Goal: Navigation & Orientation: Find specific page/section

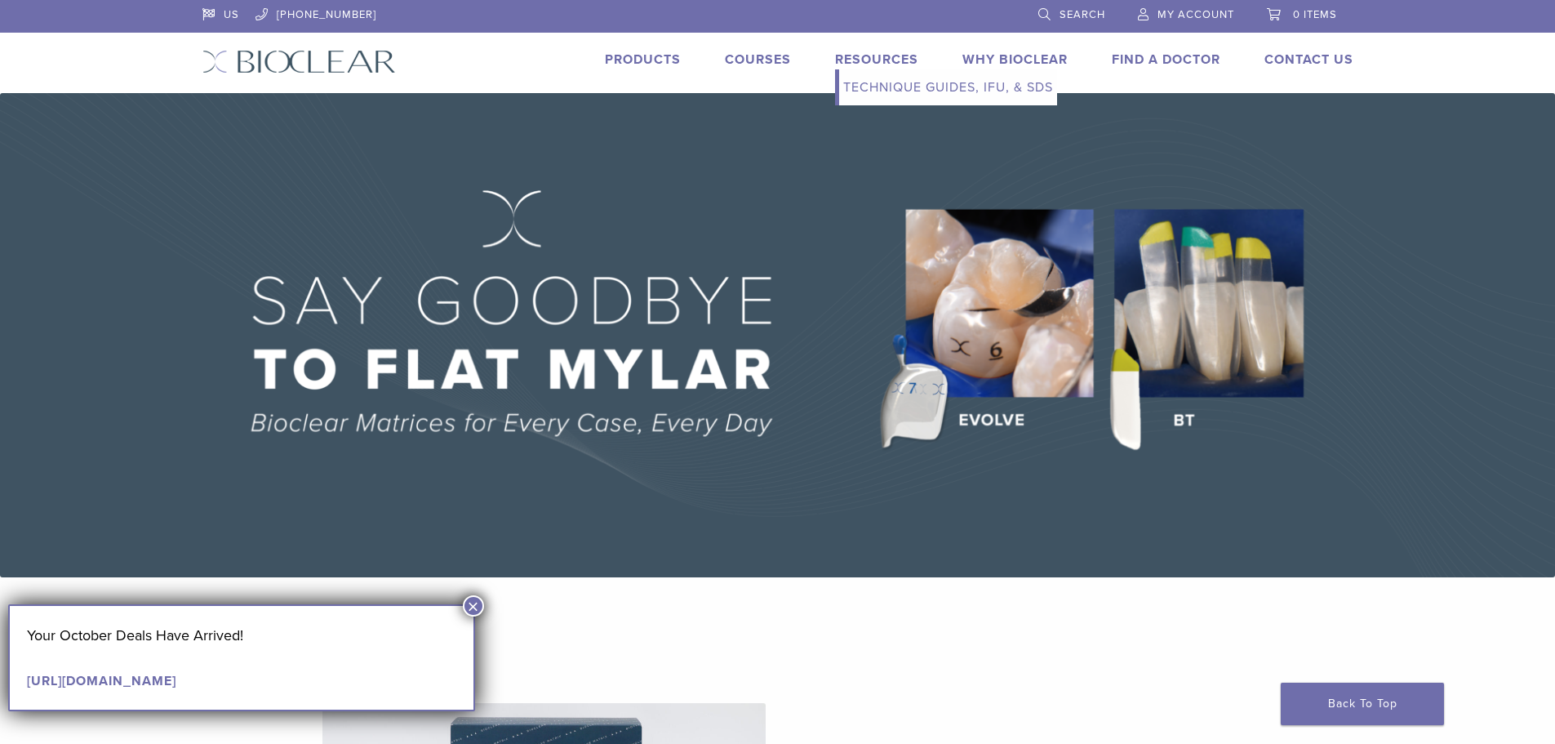
click at [853, 56] on link "Resources" at bounding box center [876, 59] width 83 height 16
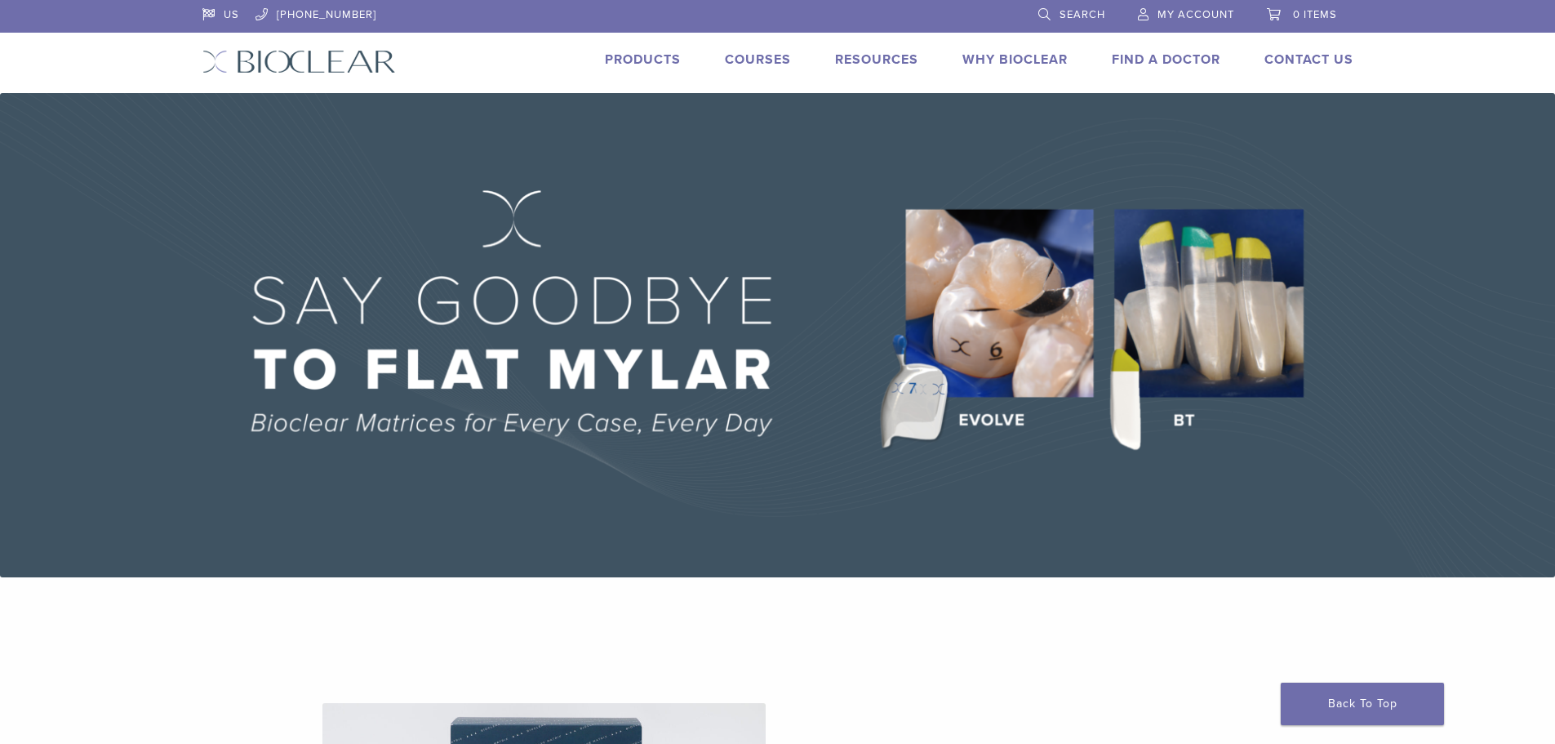
click at [737, 62] on link "Courses" at bounding box center [758, 59] width 66 height 16
click at [639, 63] on link "Products" at bounding box center [643, 59] width 76 height 16
click at [632, 38] on div "US 1.855.712.5327 Search My Account 0 items Cart No products in the cart. Back …" at bounding box center [778, 46] width 1176 height 93
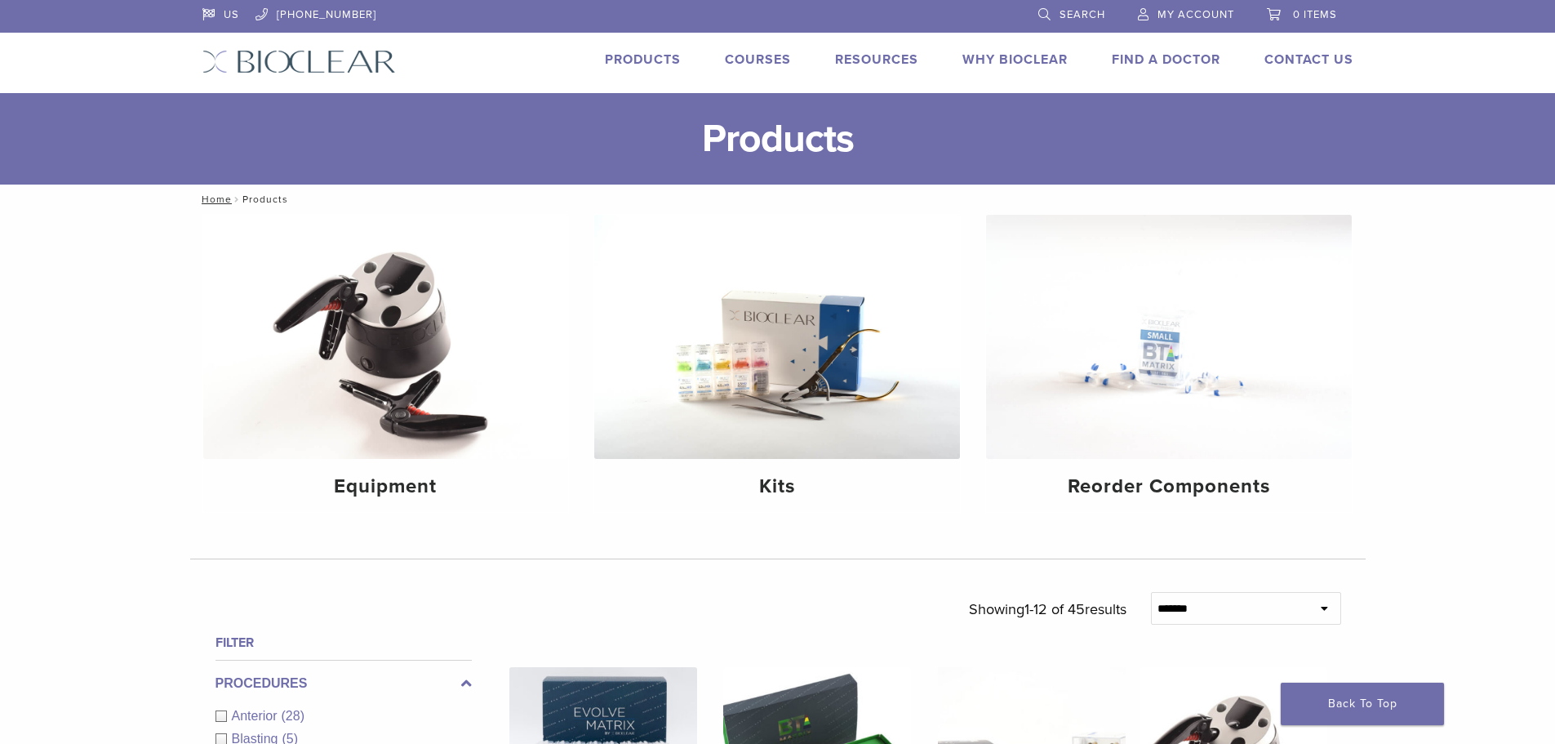
click at [640, 66] on link "Products" at bounding box center [643, 59] width 76 height 16
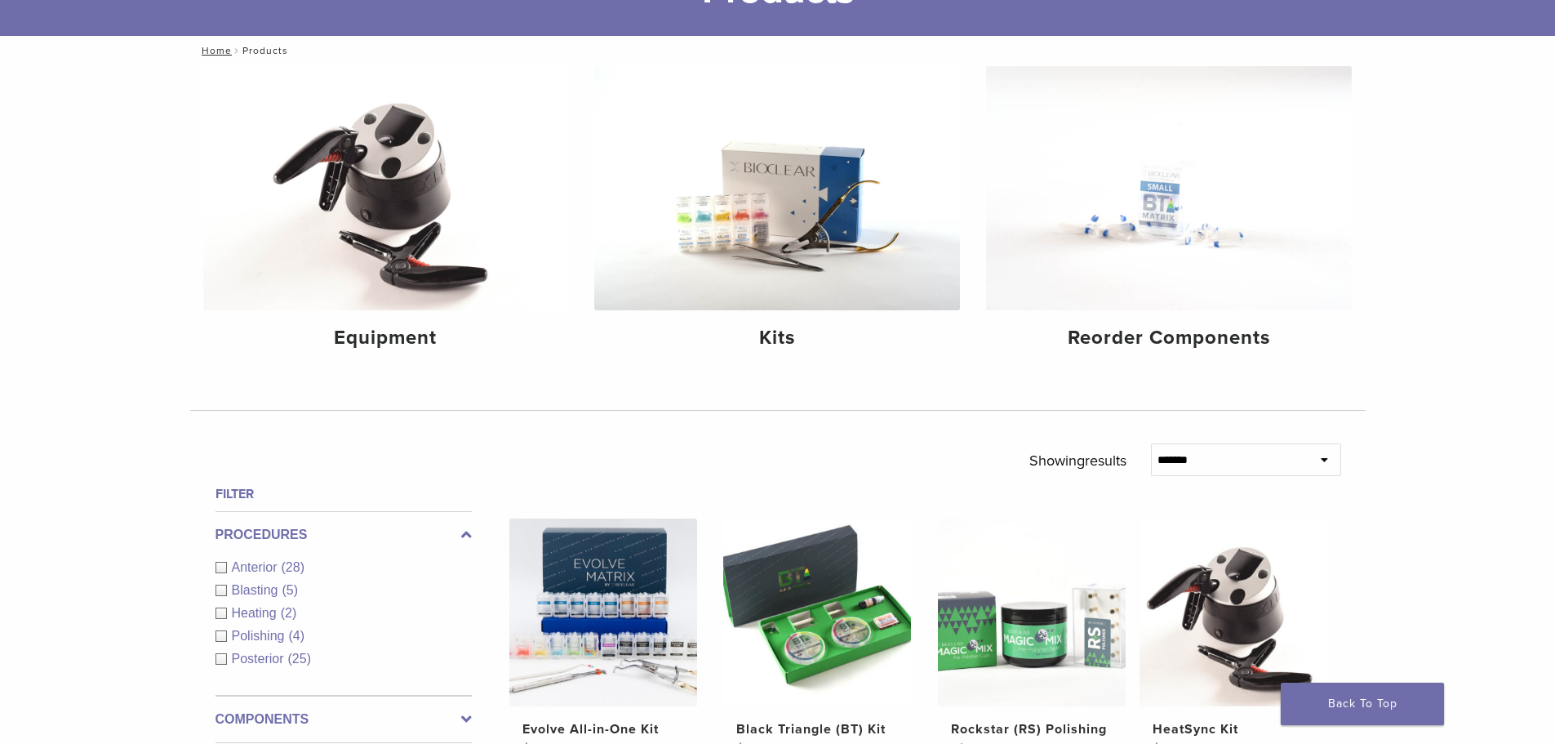
scroll to position [139, 0]
